Goal: Information Seeking & Learning: Learn about a topic

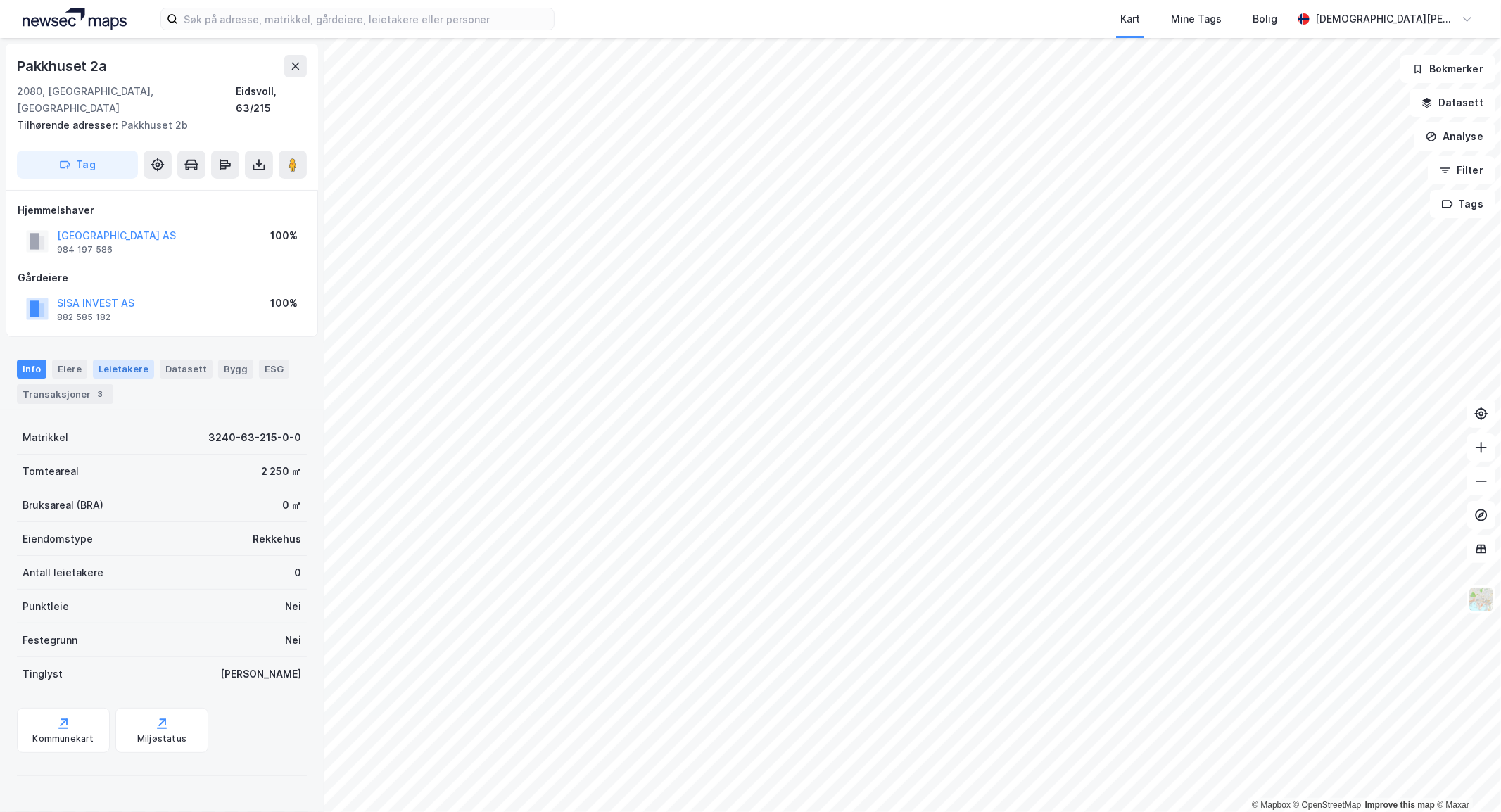
click at [126, 360] on div "Leietakere" at bounding box center [123, 369] width 61 height 19
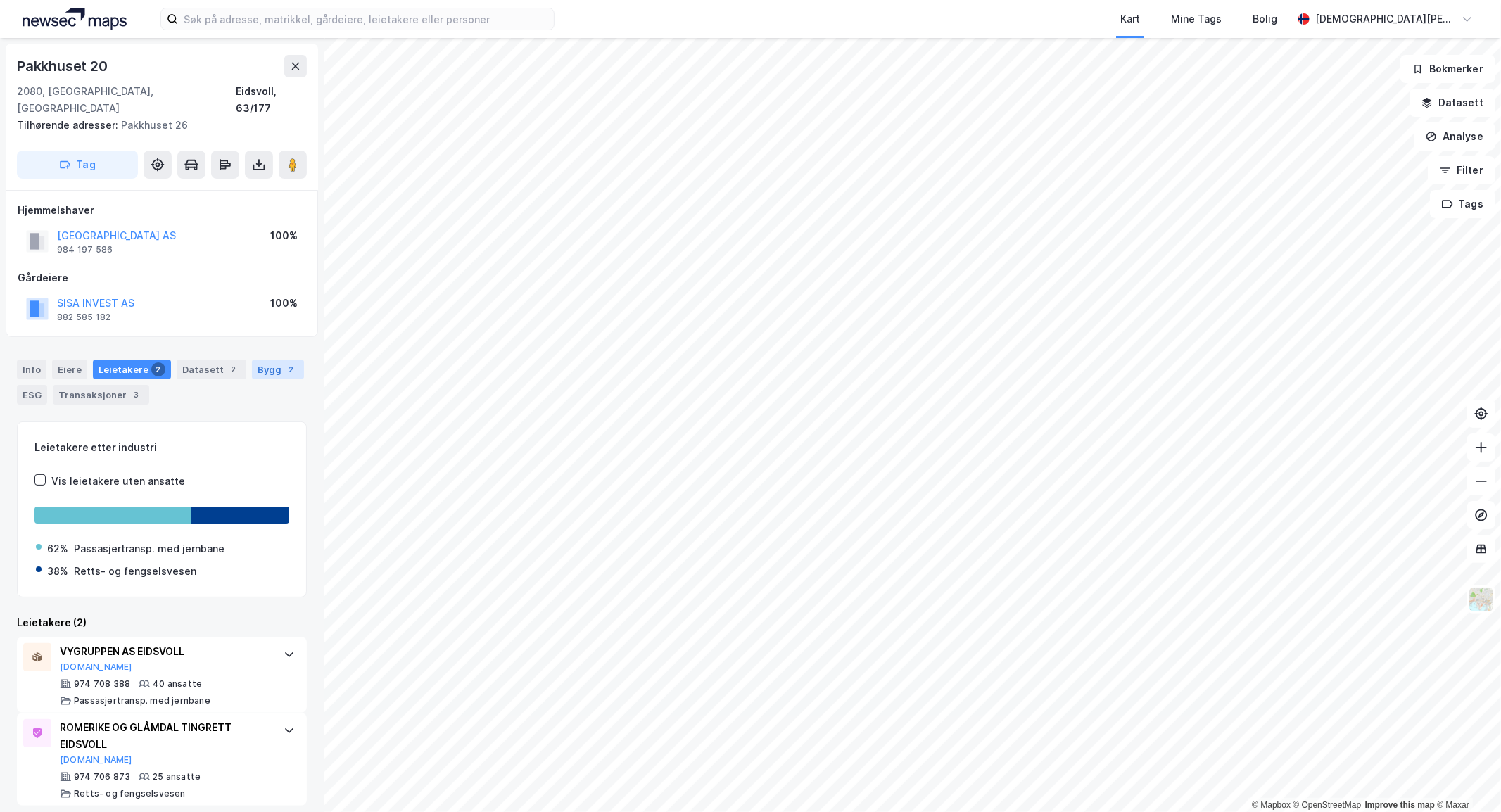
click at [266, 360] on div "Bygg 2" at bounding box center [278, 369] width 52 height 20
